Goal: Task Accomplishment & Management: Use online tool/utility

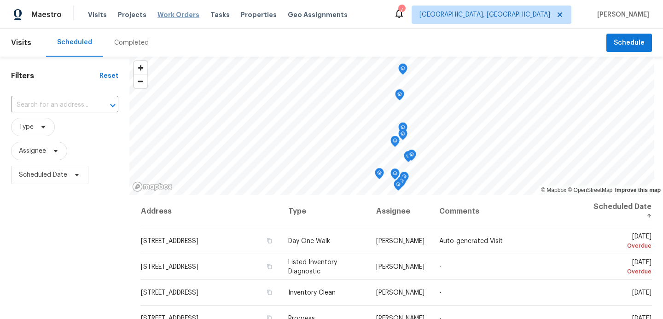
click at [185, 13] on span "Work Orders" at bounding box center [178, 14] width 42 height 9
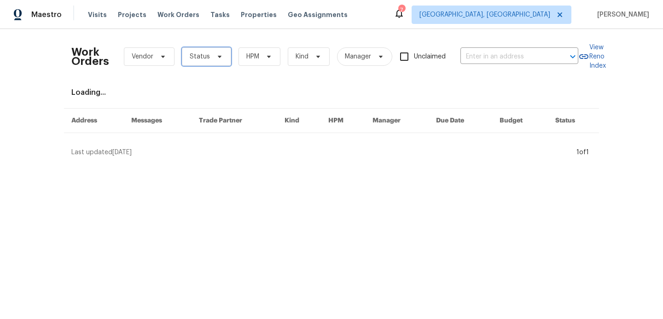
click at [209, 58] on span "Status" at bounding box center [206, 56] width 49 height 18
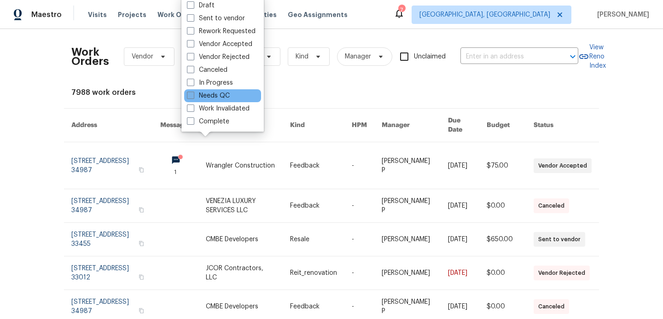
click at [193, 96] on span at bounding box center [190, 95] width 7 height 7
click at [193, 96] on input "Needs QC" at bounding box center [190, 94] width 6 height 6
checkbox input "true"
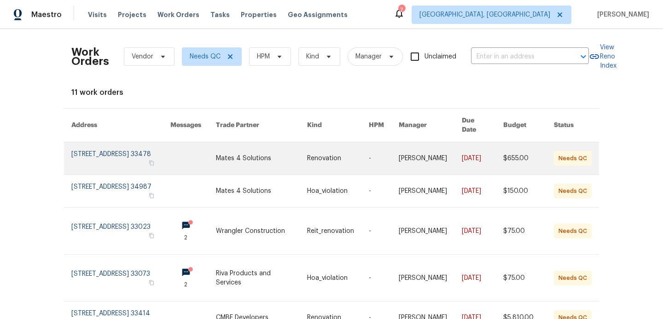
click at [219, 151] on td "Mates 4 Solutions" at bounding box center [254, 158] width 91 height 33
click at [122, 145] on link at bounding box center [120, 158] width 99 height 32
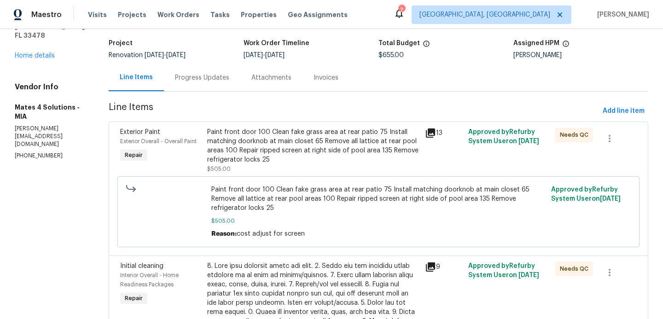
scroll to position [57, 0]
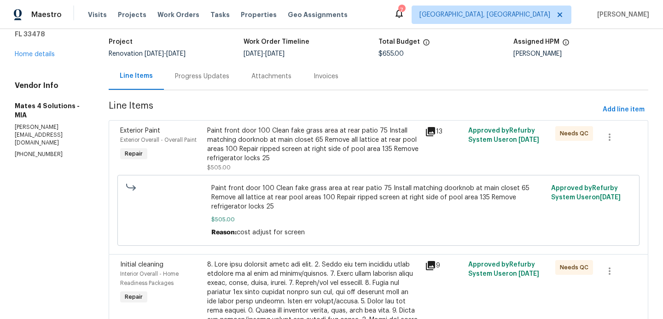
click at [285, 144] on div "Paint front door 100 Clean fake grass area at rear patio 75 Install matching do…" at bounding box center [313, 144] width 212 height 37
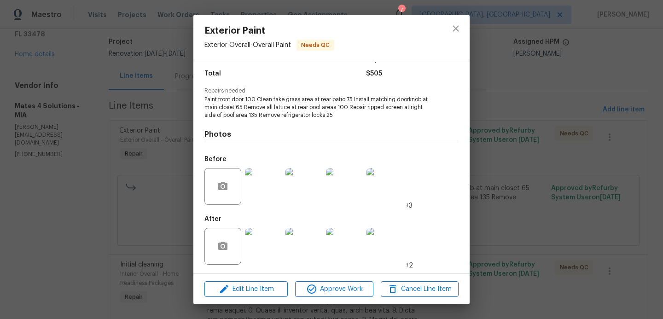
scroll to position [74, 0]
click at [342, 291] on span "Approve Work" at bounding box center [334, 290] width 72 height 12
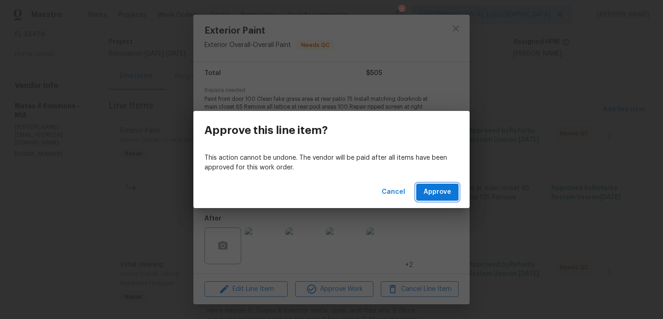
click at [425, 195] on span "Approve" at bounding box center [438, 192] width 28 height 12
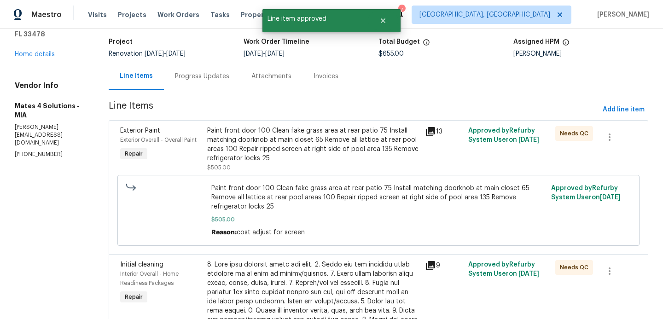
scroll to position [0, 0]
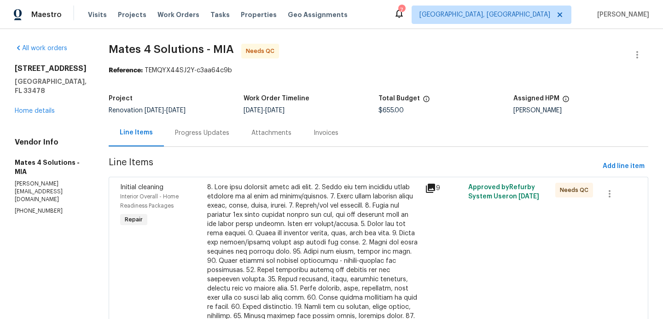
click at [342, 266] on div at bounding box center [313, 284] width 212 height 203
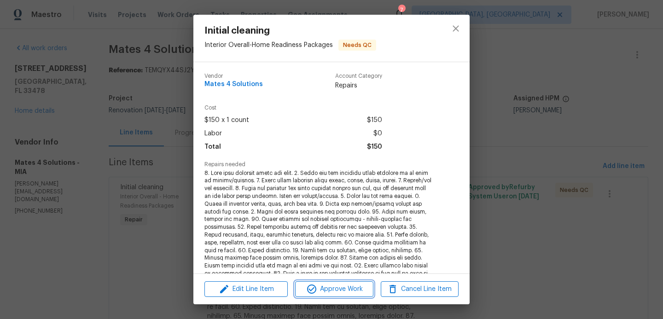
click at [343, 287] on span "Approve Work" at bounding box center [334, 290] width 72 height 12
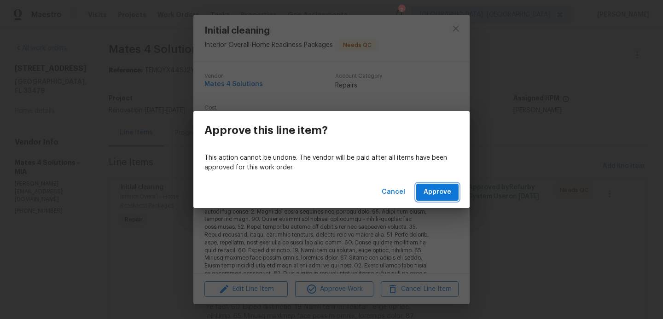
click at [445, 191] on span "Approve" at bounding box center [438, 192] width 28 height 12
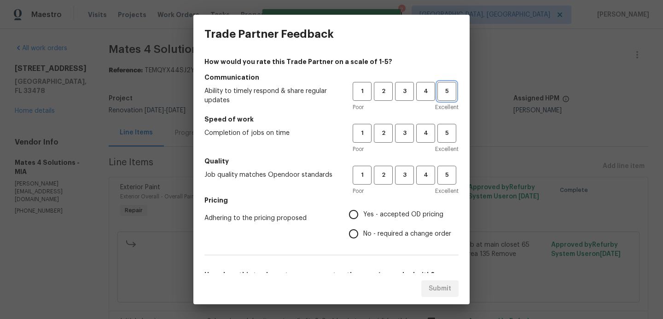
click at [450, 89] on span "5" at bounding box center [446, 91] width 17 height 11
click at [444, 136] on span "5" at bounding box center [446, 133] width 17 height 11
click at [444, 175] on span "5" at bounding box center [446, 175] width 17 height 11
click at [355, 216] on input "Yes - accepted OD pricing" at bounding box center [353, 214] width 19 height 19
radio input "true"
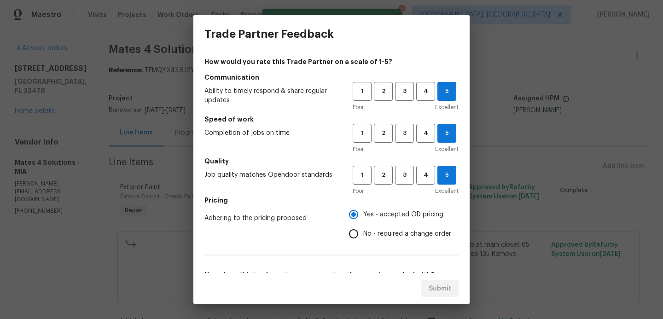
scroll to position [148, 0]
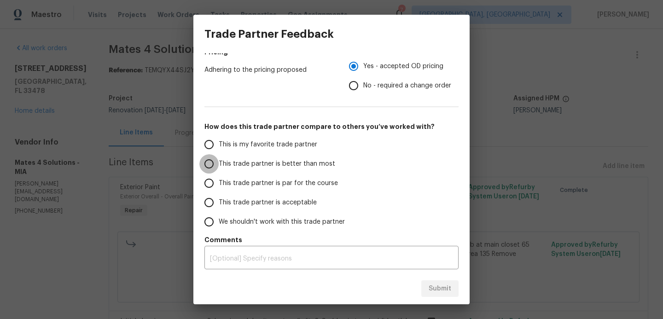
click at [210, 164] on input "This trade partner is better than most" at bounding box center [208, 163] width 19 height 19
click at [428, 291] on button "Submit" at bounding box center [439, 288] width 37 height 17
radio input "true"
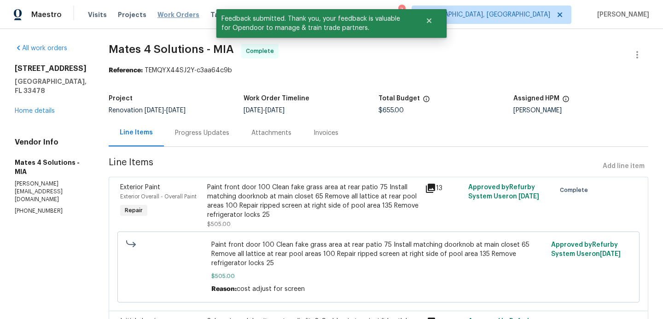
click at [174, 18] on span "Work Orders" at bounding box center [178, 14] width 42 height 9
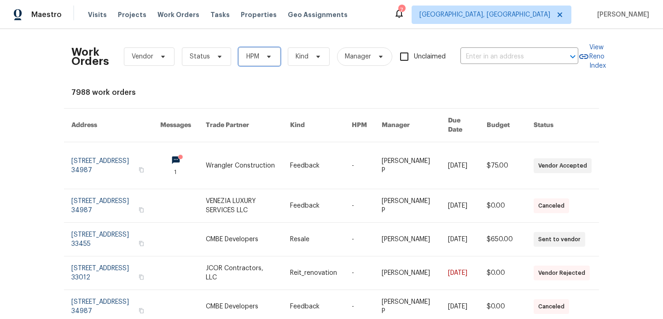
click at [248, 59] on span "HPM" at bounding box center [252, 56] width 13 height 9
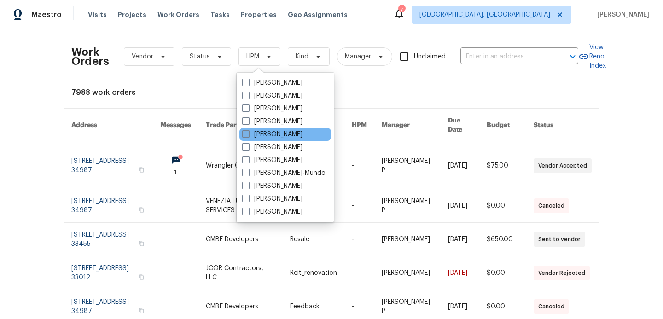
click at [248, 135] on span at bounding box center [245, 133] width 7 height 7
click at [248, 135] on input "[PERSON_NAME]" at bounding box center [245, 133] width 6 height 6
checkbox input "true"
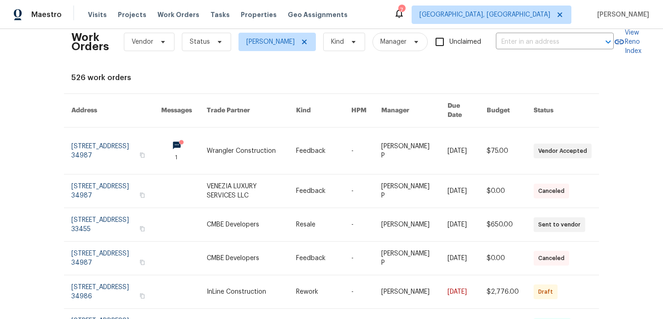
scroll to position [16, 0]
click at [211, 47] on span "Status" at bounding box center [206, 41] width 49 height 18
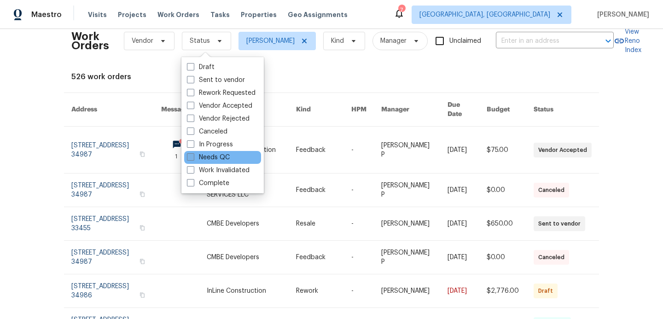
click at [194, 157] on label "Needs QC" at bounding box center [208, 157] width 43 height 9
click at [193, 157] on input "Needs QC" at bounding box center [190, 156] width 6 height 6
checkbox input "true"
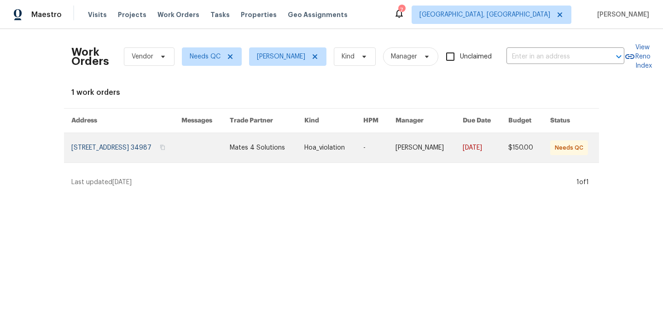
click at [153, 159] on link at bounding box center [126, 147] width 110 height 29
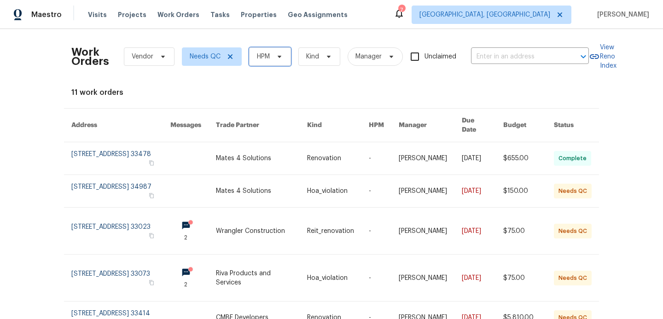
click at [265, 58] on span "HPM" at bounding box center [263, 56] width 13 height 9
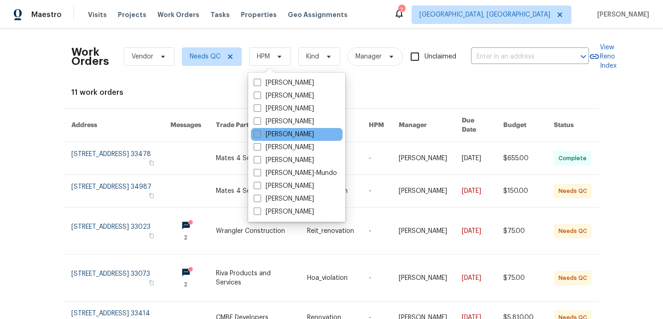
click at [258, 136] on span at bounding box center [257, 133] width 7 height 7
click at [258, 136] on input "[PERSON_NAME]" at bounding box center [257, 133] width 6 height 6
checkbox input "true"
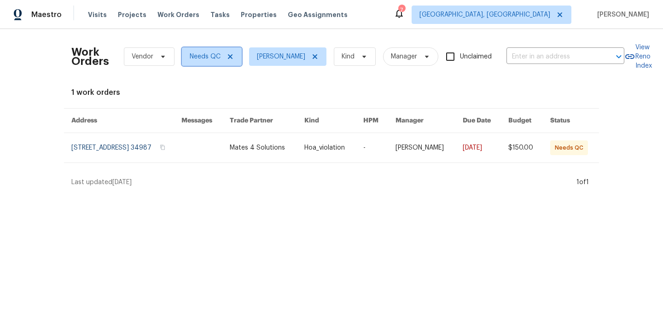
click at [229, 57] on icon at bounding box center [230, 56] width 5 height 5
